Goal: Navigation & Orientation: Find specific page/section

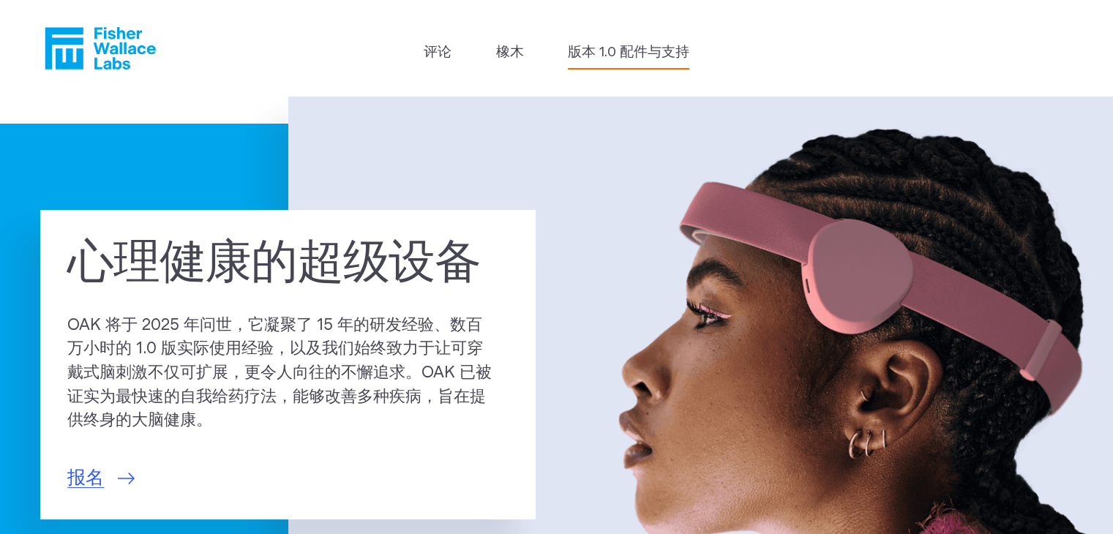
click at [658, 51] on font "版本 1.0 配件与支持" at bounding box center [628, 52] width 121 height 14
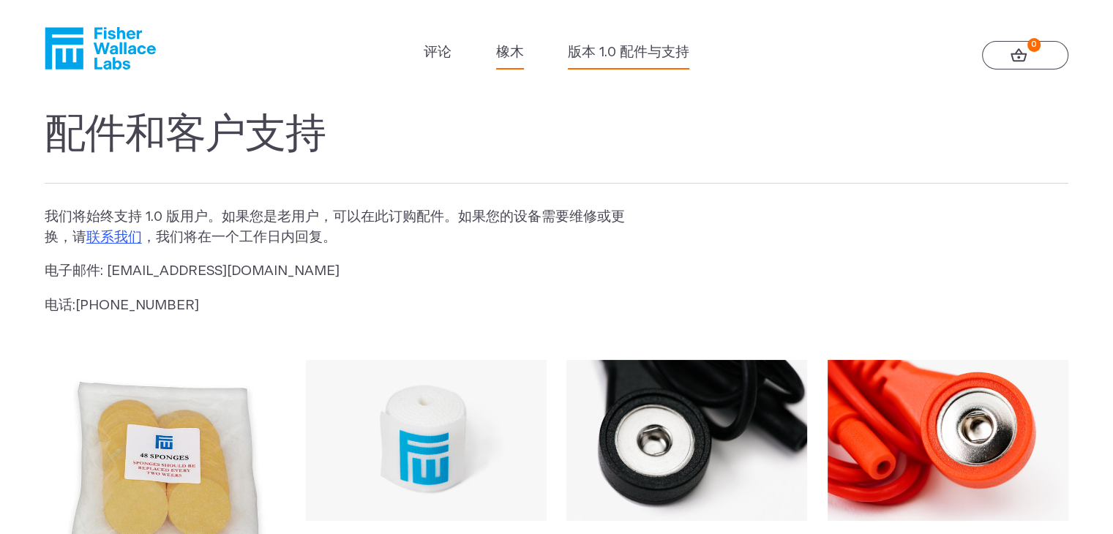
click at [519, 56] on font "橡木" at bounding box center [510, 52] width 28 height 14
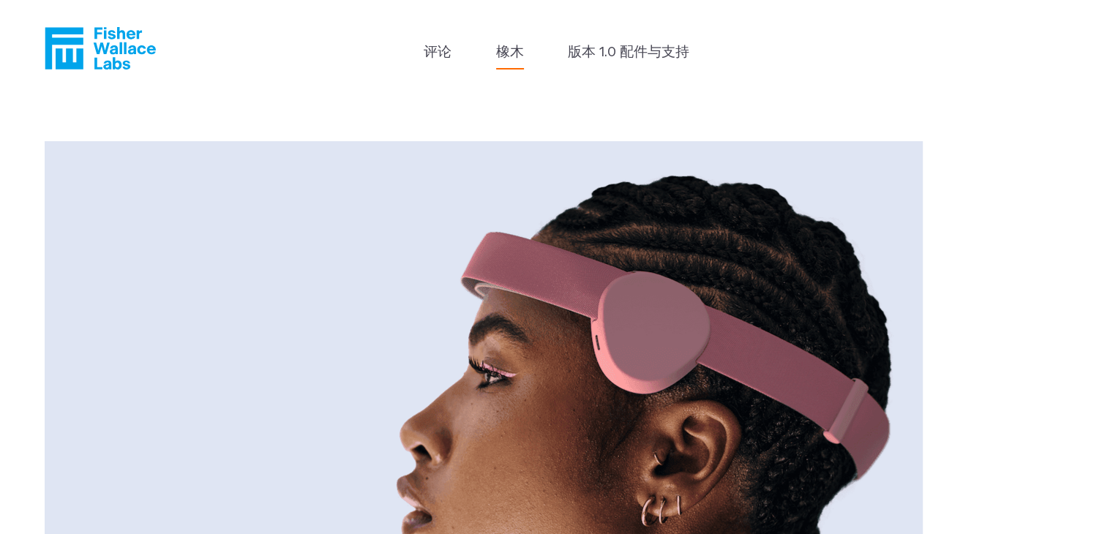
click at [438, 68] on li "评论" at bounding box center [438, 55] width 28 height 27
click at [438, 59] on font "评论" at bounding box center [438, 52] width 28 height 14
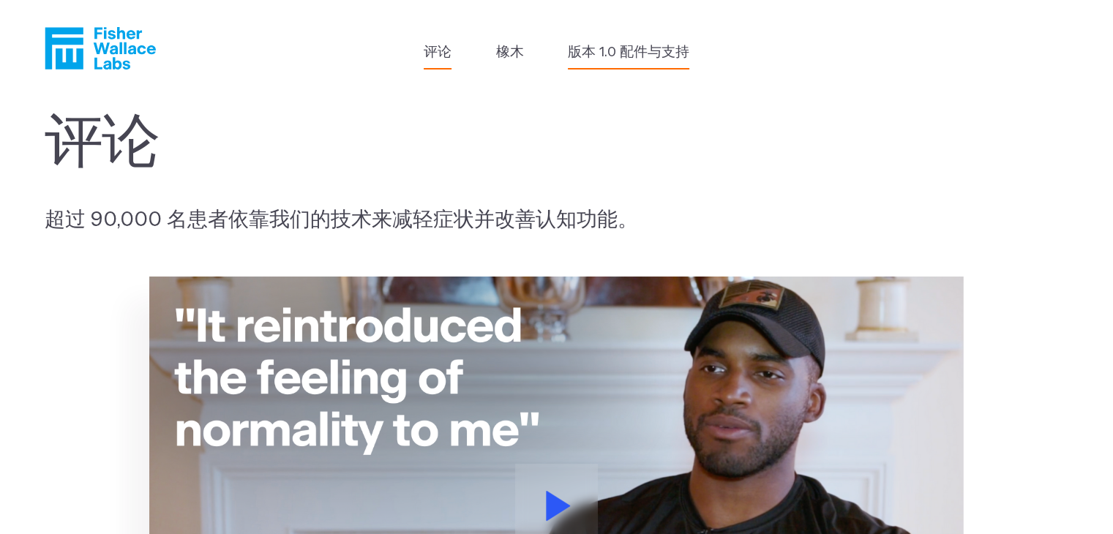
click at [647, 50] on font "版本 1.0 配件与支持" at bounding box center [628, 52] width 121 height 14
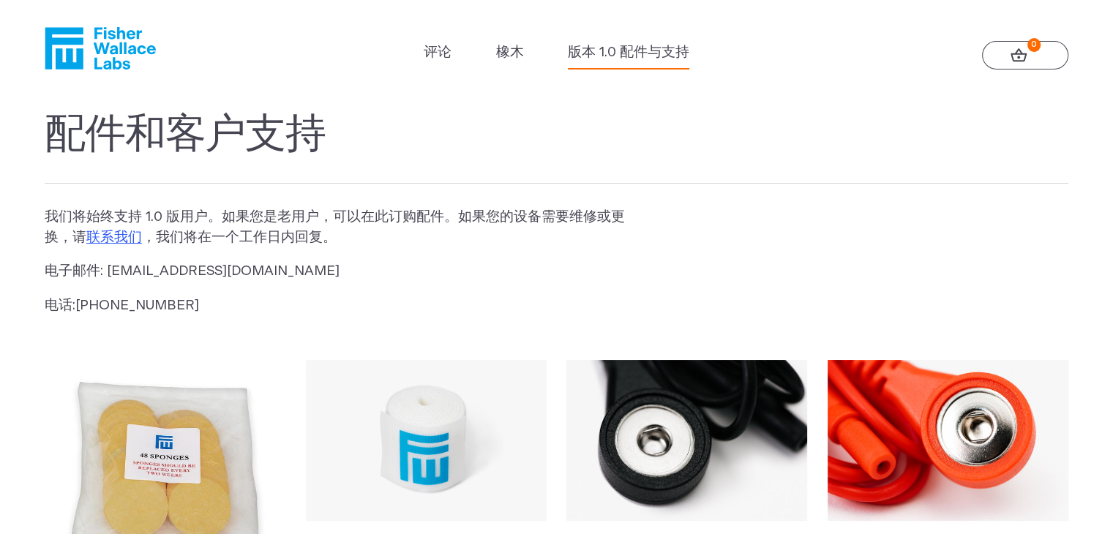
click at [111, 67] on icon "费舍尔·华莱士" at bounding box center [100, 48] width 111 height 42
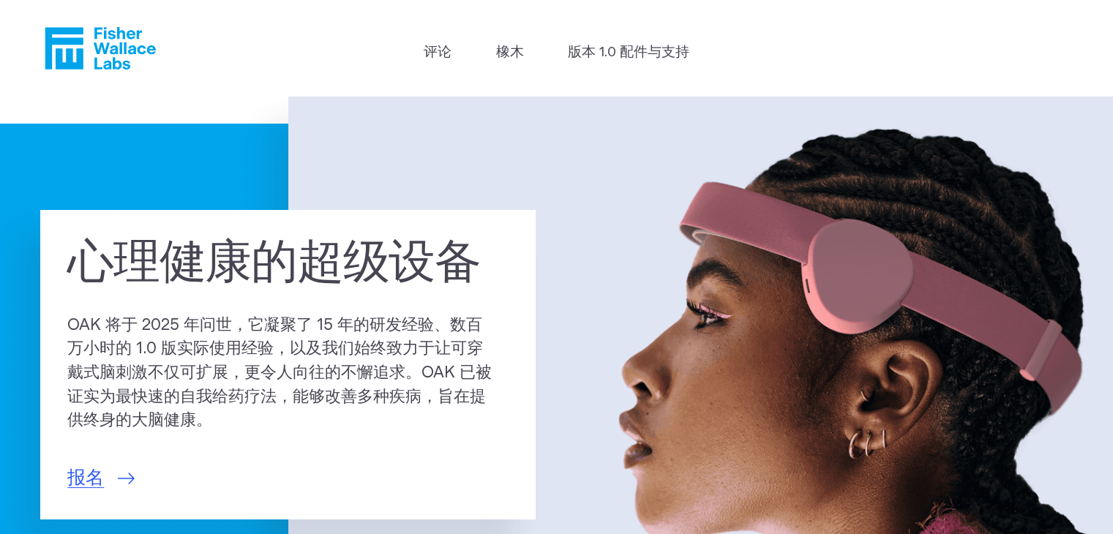
click at [111, 67] on icon "费舍尔·华莱士" at bounding box center [100, 48] width 111 height 42
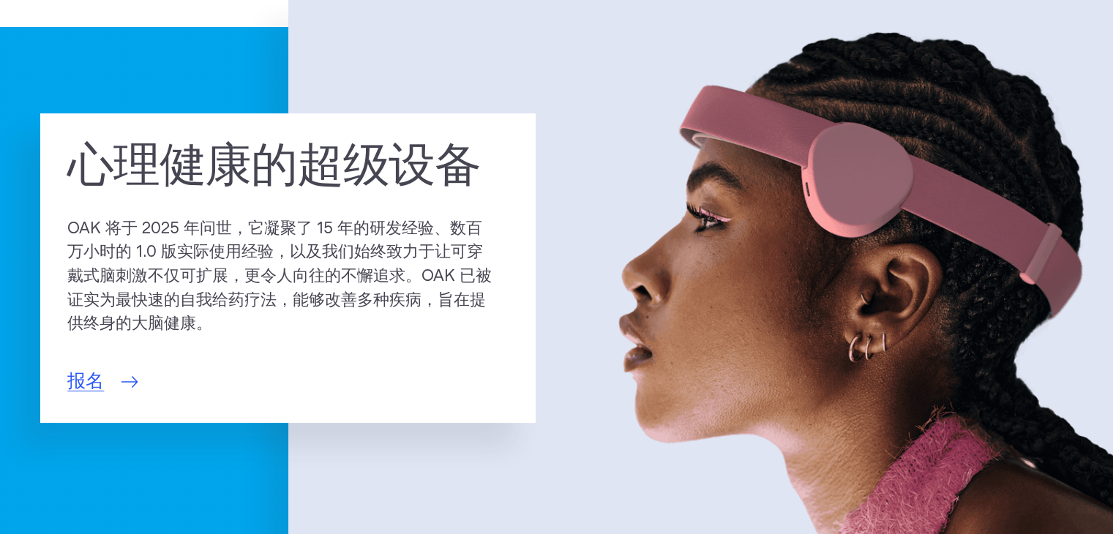
click at [96, 384] on font "报名" at bounding box center [85, 381] width 37 height 18
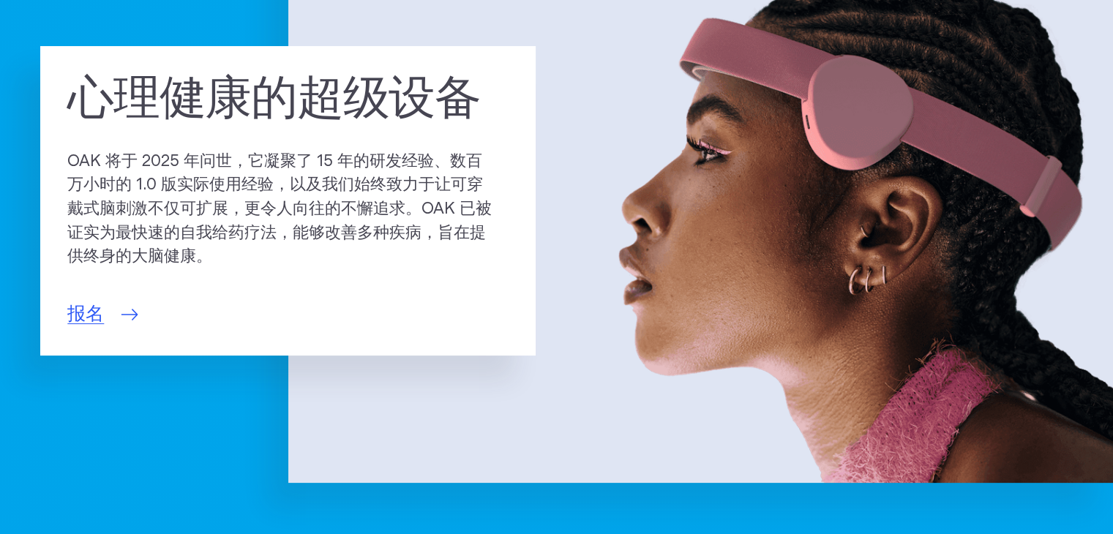
scroll to position [0, 0]
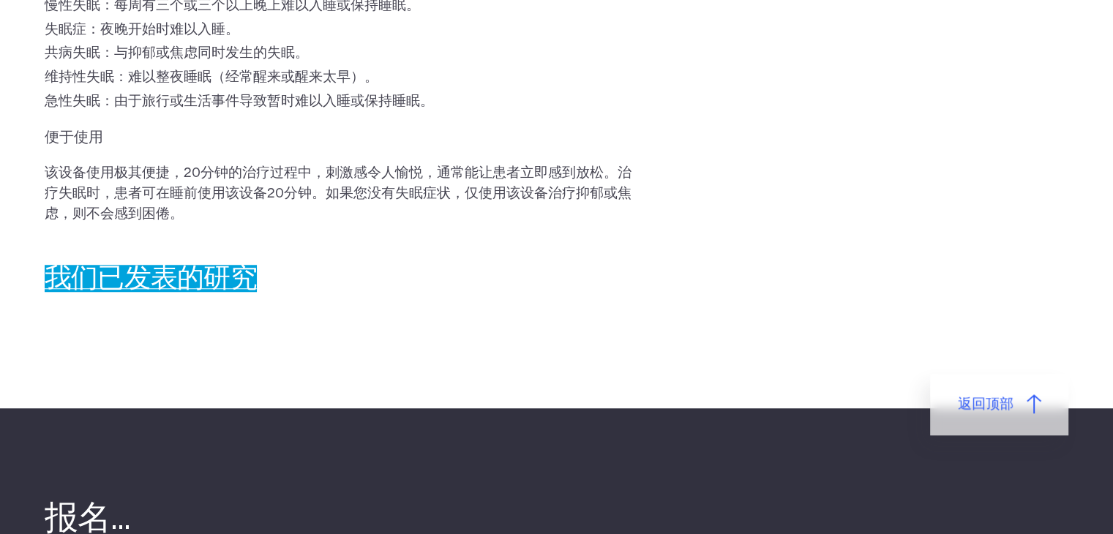
scroll to position [1170, 0]
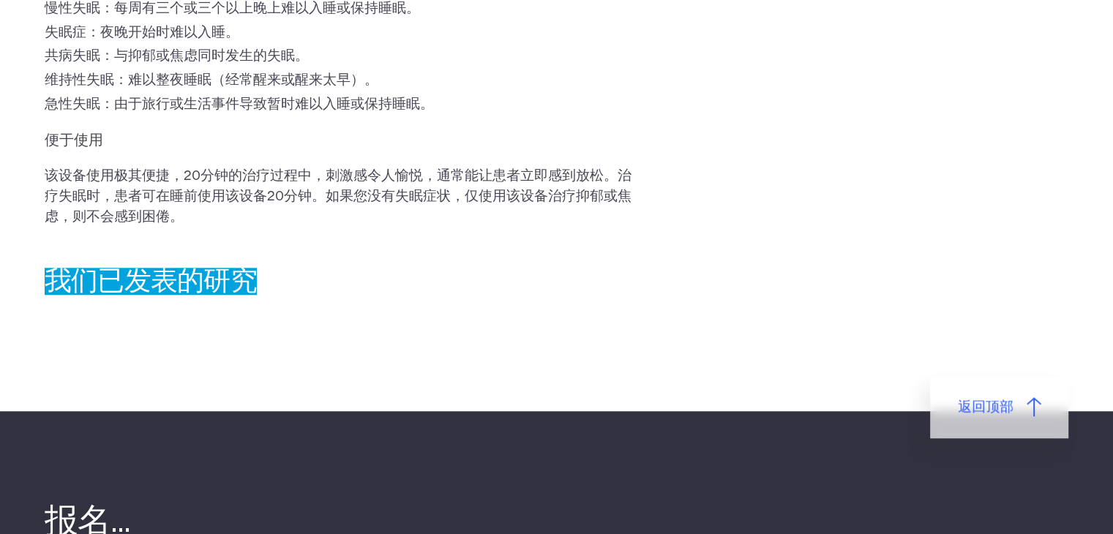
click at [168, 280] on font "我们已发表的研究" at bounding box center [151, 281] width 212 height 27
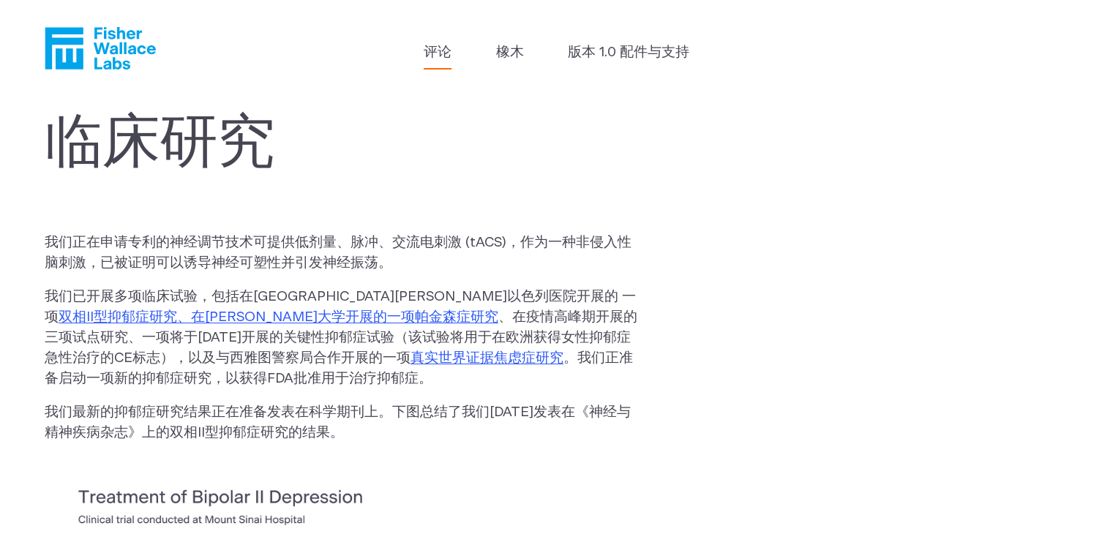
click at [439, 47] on font "评论" at bounding box center [438, 52] width 28 height 14
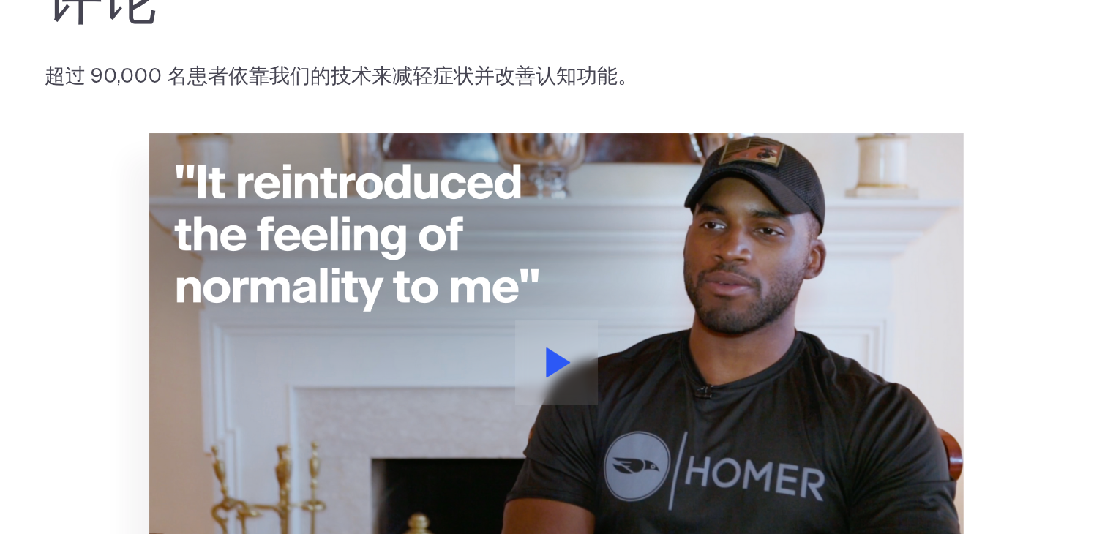
scroll to position [173, 0]
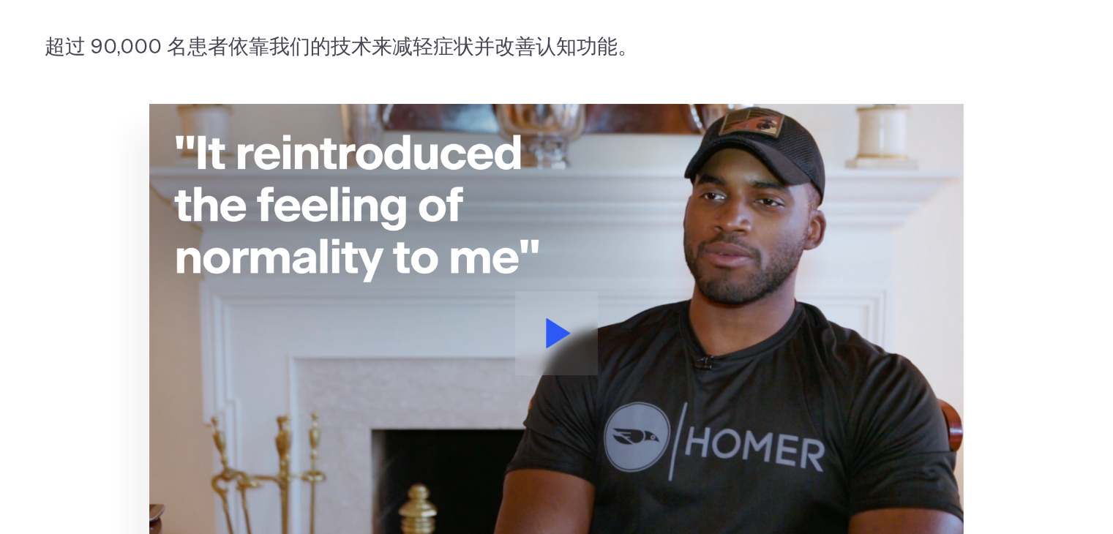
click at [546, 343] on icon at bounding box center [558, 333] width 25 height 30
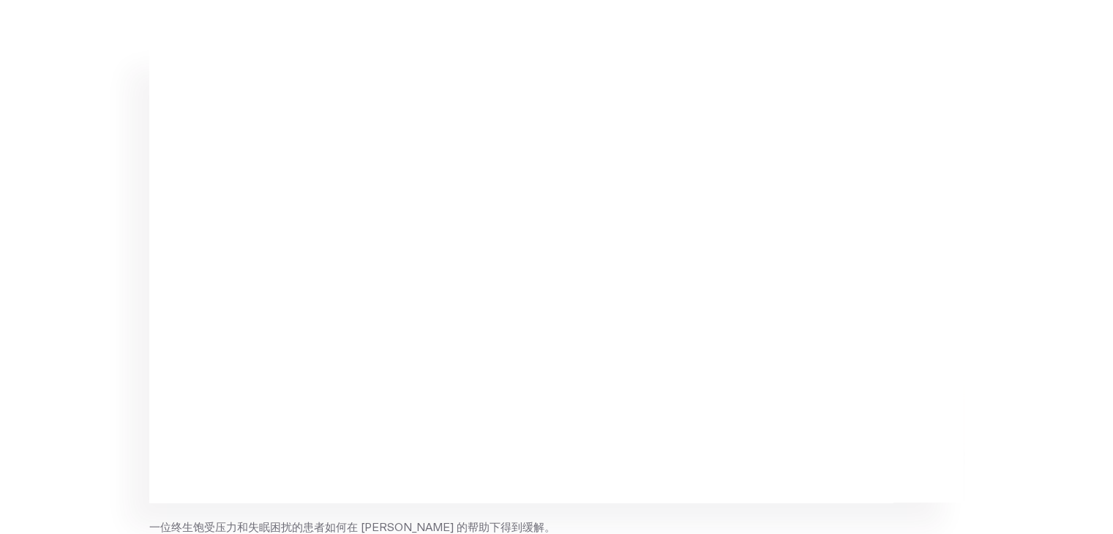
scroll to position [232, 0]
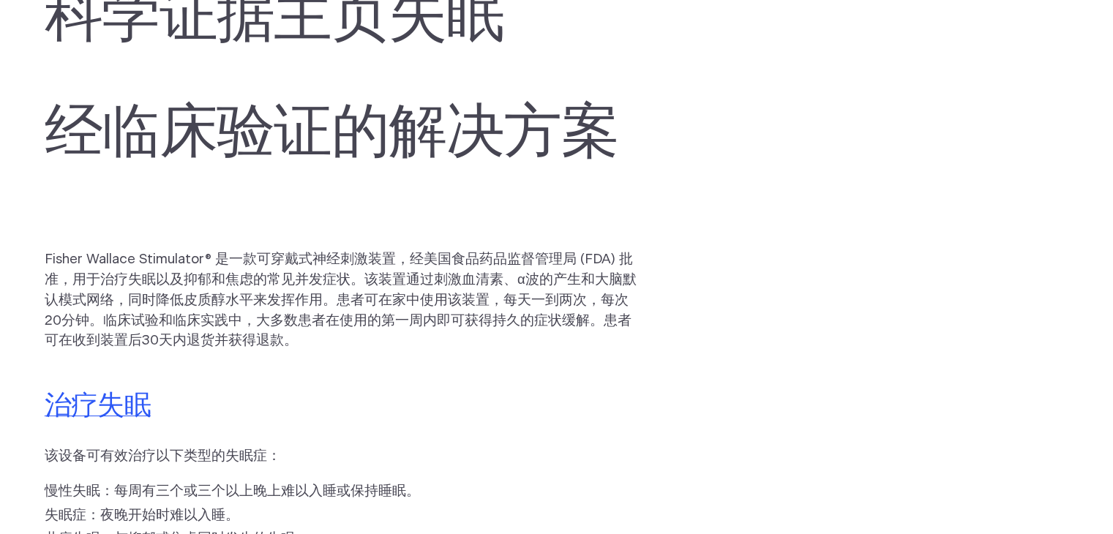
scroll to position [126, 0]
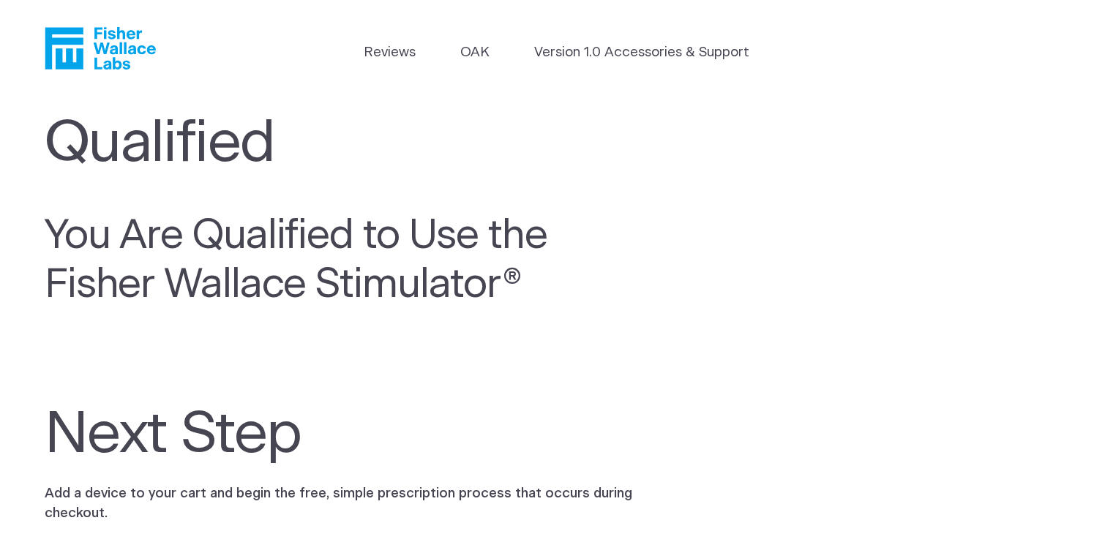
click at [466, 61] on link "OAK" at bounding box center [474, 52] width 29 height 20
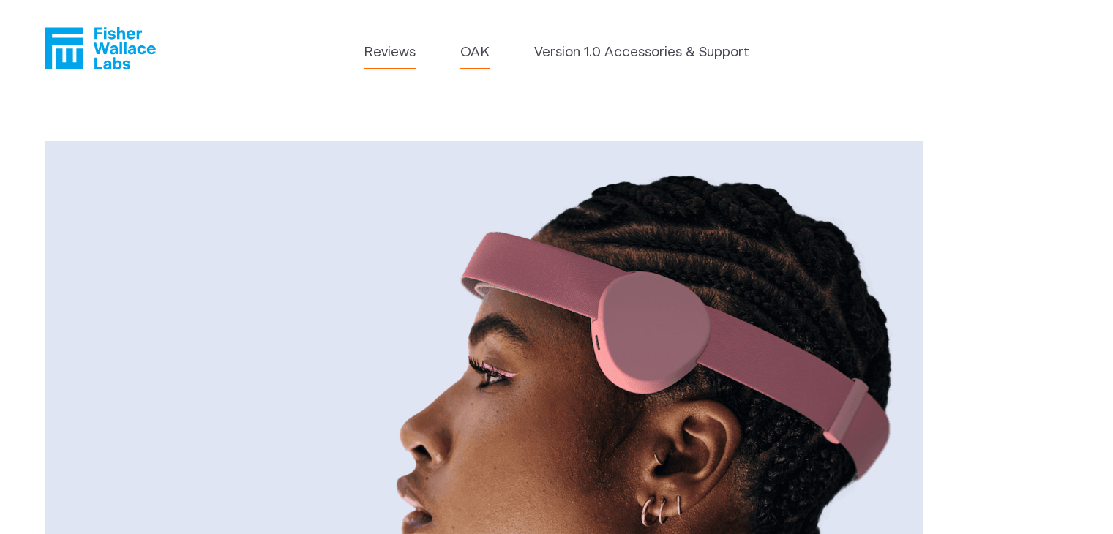
click at [376, 49] on link "Reviews" at bounding box center [390, 52] width 52 height 20
click at [595, 45] on link "Version 1.0 Accessories & Support" at bounding box center [641, 52] width 215 height 20
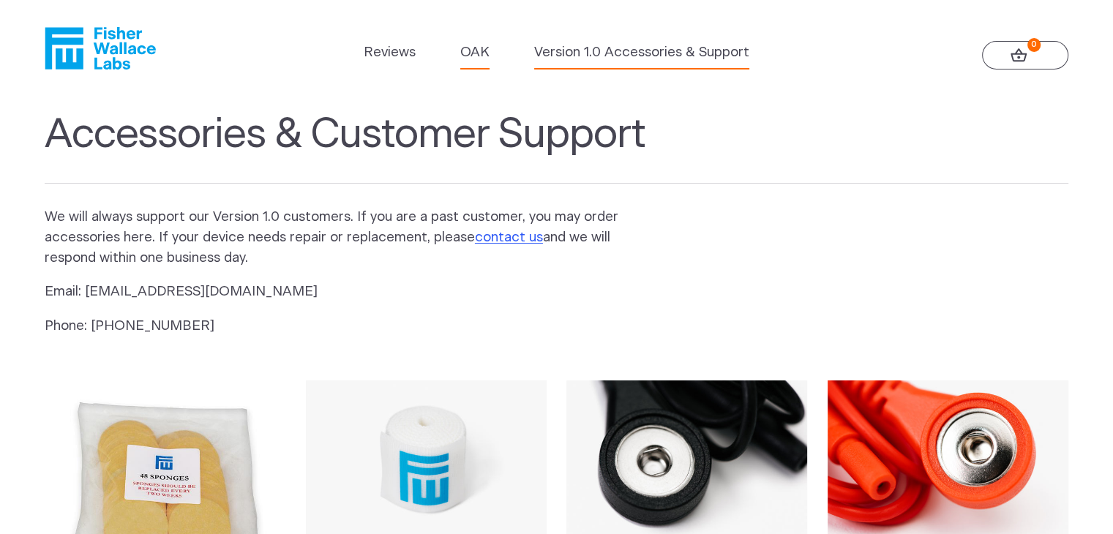
click at [472, 60] on link "OAK" at bounding box center [474, 52] width 29 height 20
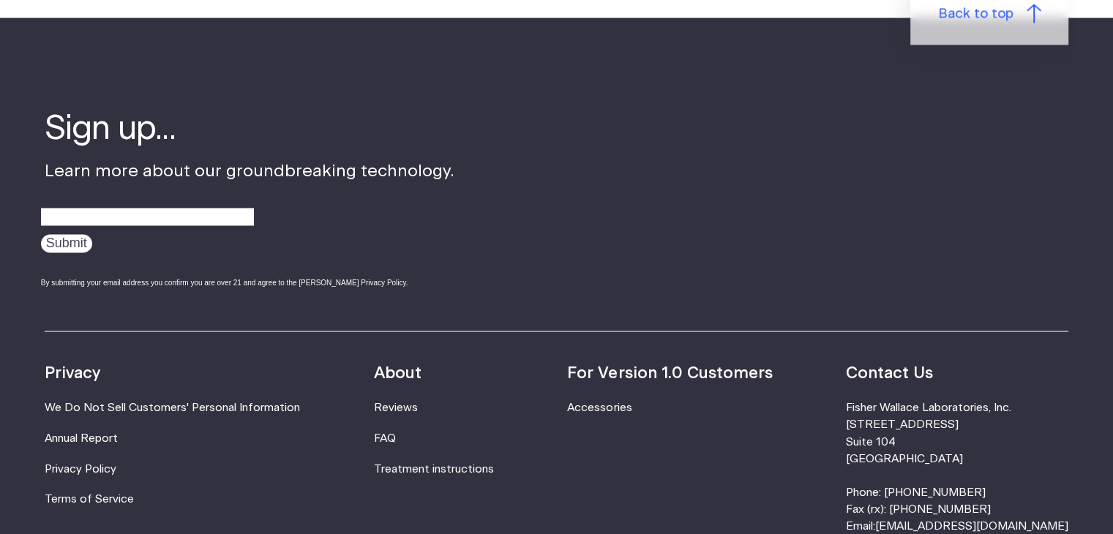
scroll to position [2449, 0]
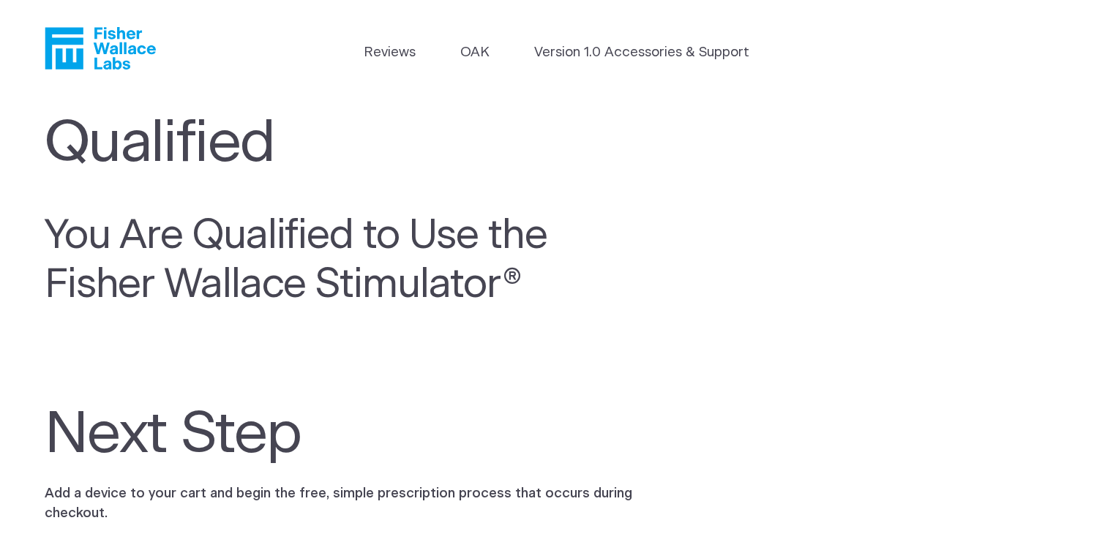
click at [72, 44] on icon "Fisher Wallace" at bounding box center [64, 49] width 38 height 42
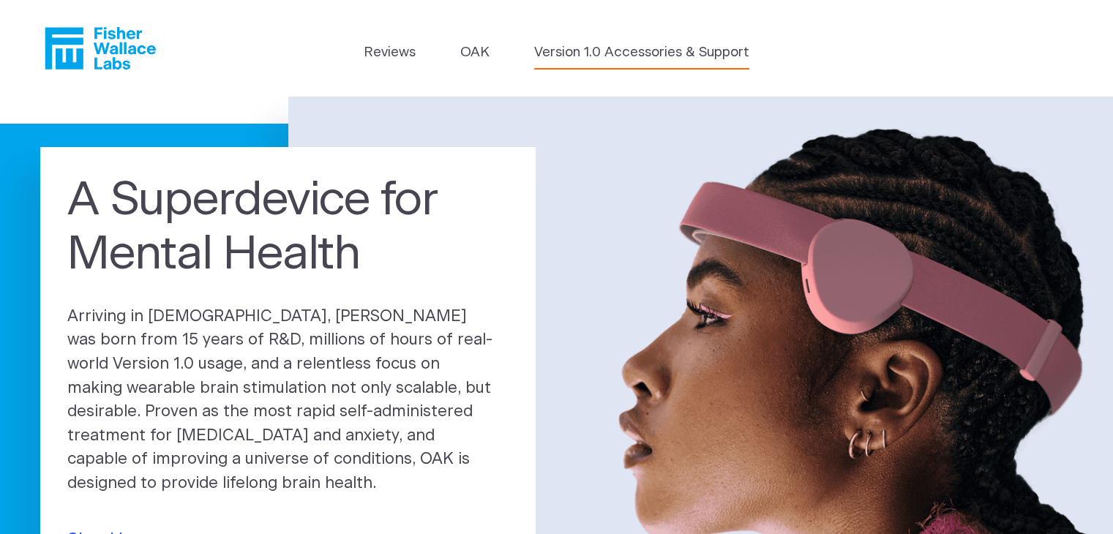
click at [721, 54] on link "Version 1.0 Accessories & Support" at bounding box center [641, 52] width 215 height 20
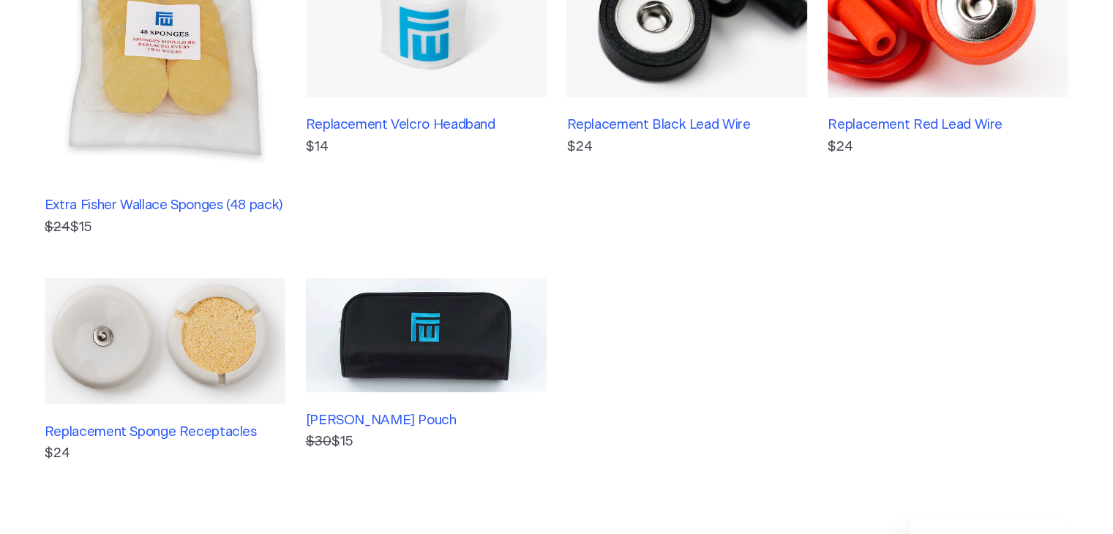
scroll to position [593, 0]
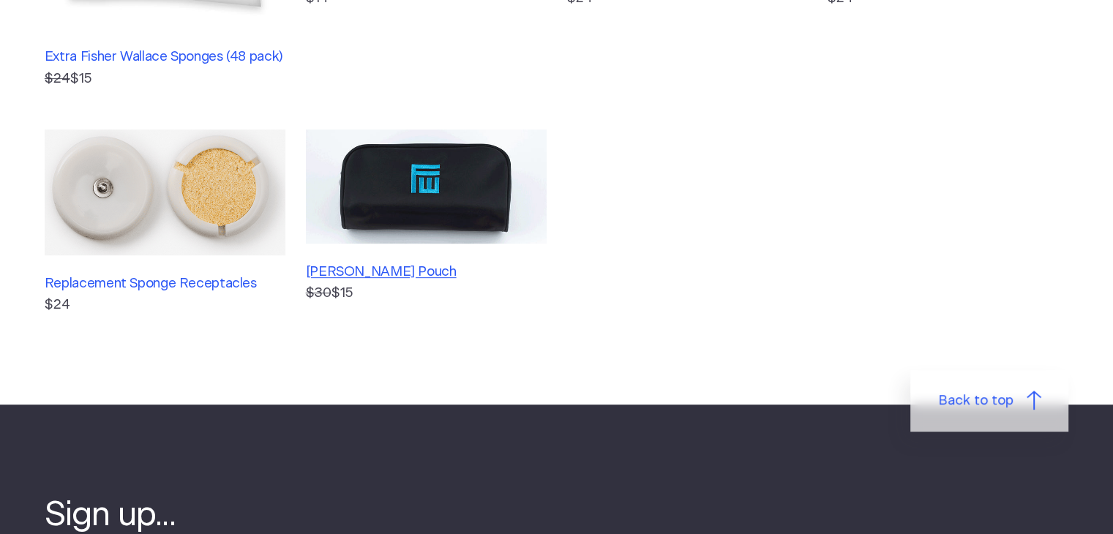
click at [364, 267] on h3 "Fisher Wallace Pouch" at bounding box center [426, 272] width 241 height 16
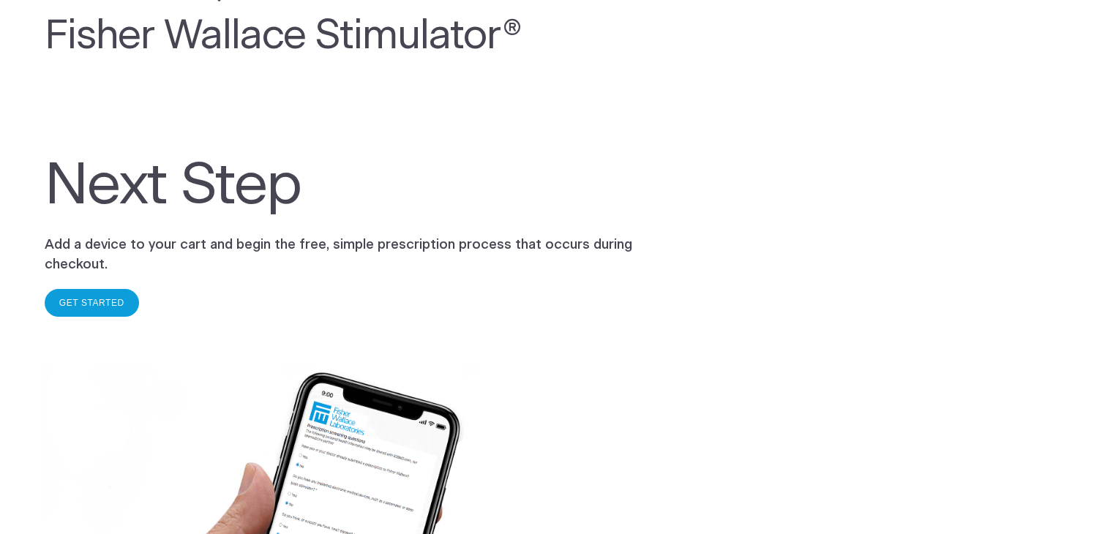
scroll to position [198, 0]
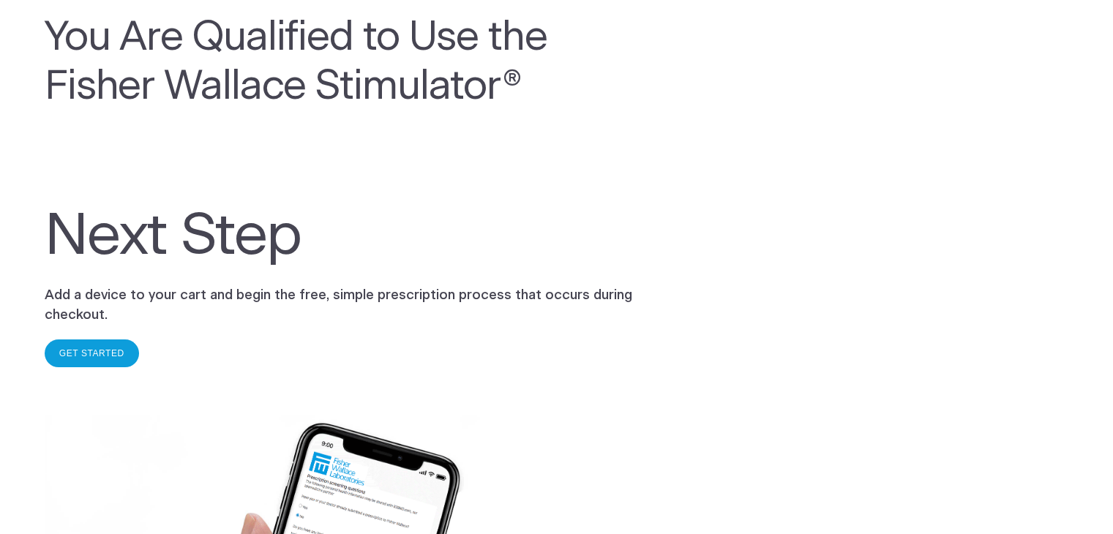
click at [74, 361] on div "GET STARTED" at bounding box center [92, 353] width 94 height 28
click at [83, 349] on link "GET STARTED" at bounding box center [91, 353] width 65 height 10
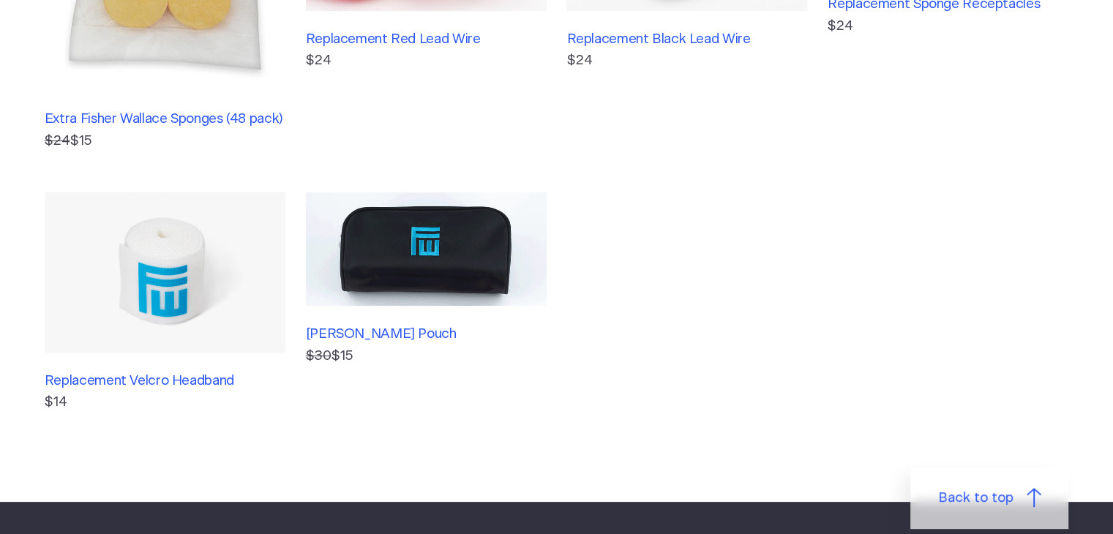
scroll to position [438, 0]
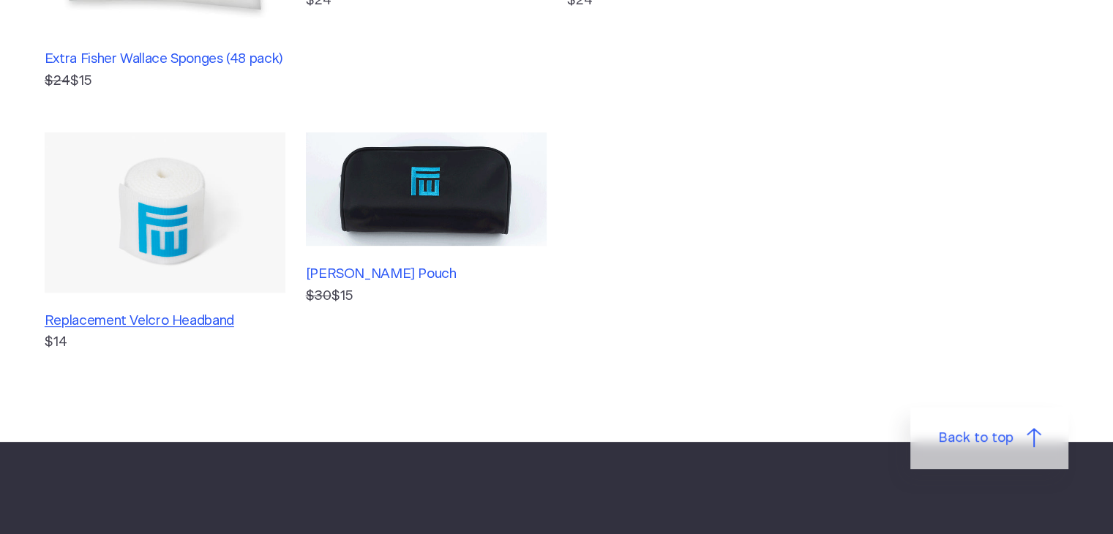
click at [115, 315] on h3 "Replacement Velcro Headband" at bounding box center [165, 321] width 241 height 16
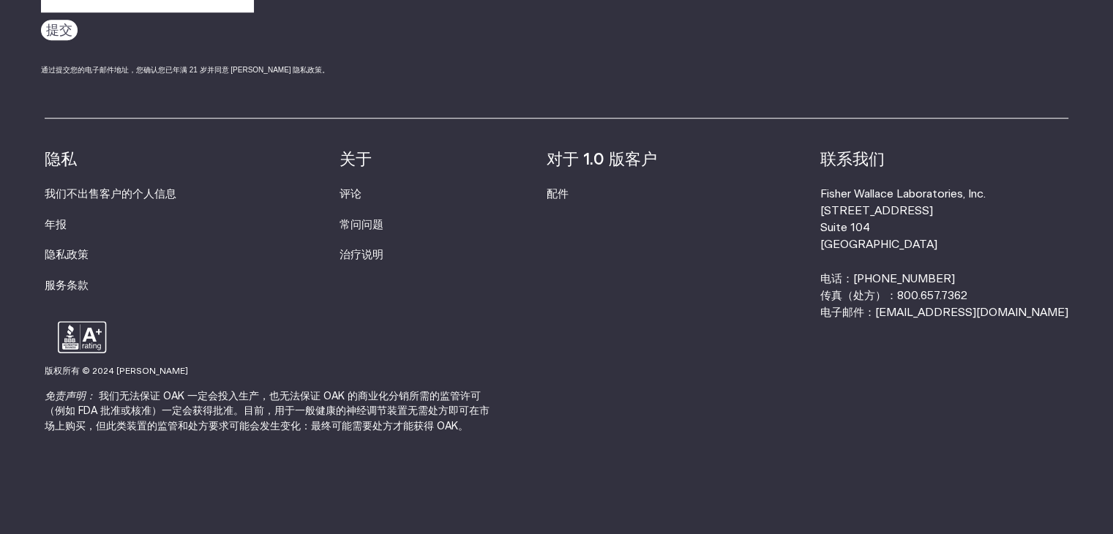
scroll to position [1075, 0]
click at [609, 163] on font "对于 1.0 版客户" at bounding box center [602, 159] width 110 height 16
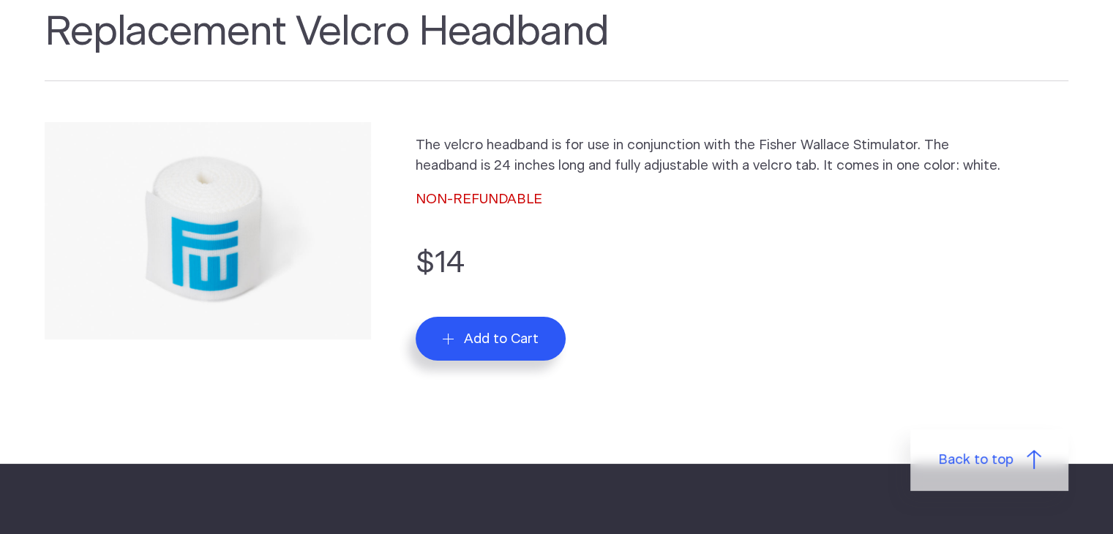
scroll to position [120, 0]
